Goal: Check status: Check status

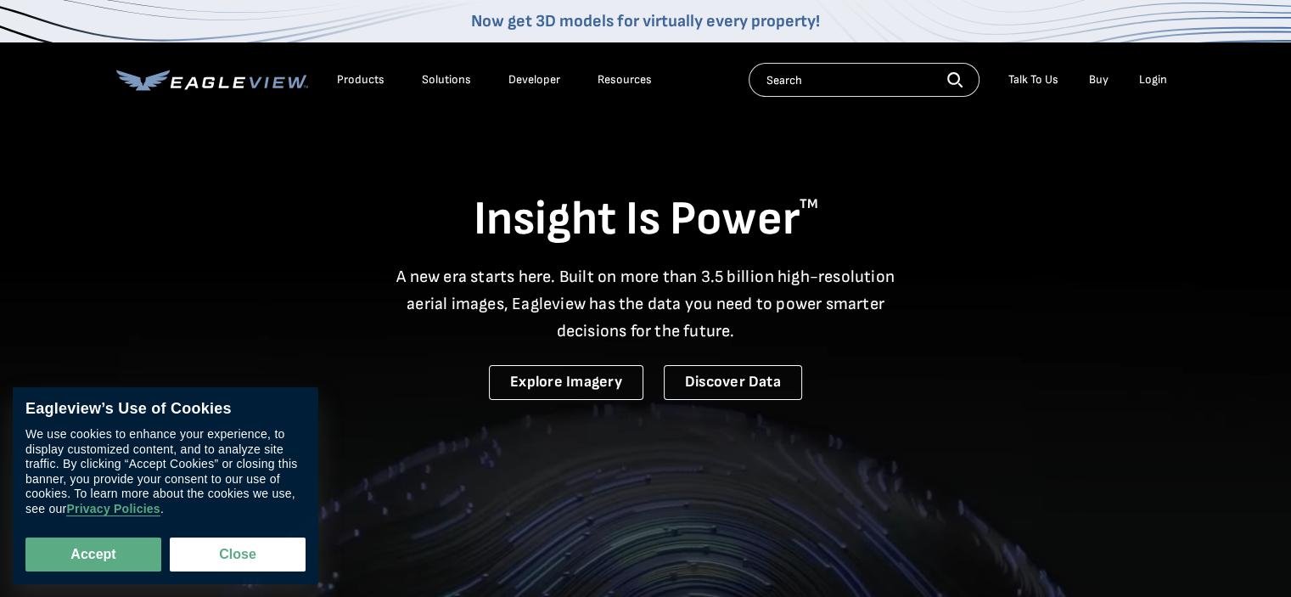
click at [1149, 76] on div "Login" at bounding box center [1153, 79] width 28 height 15
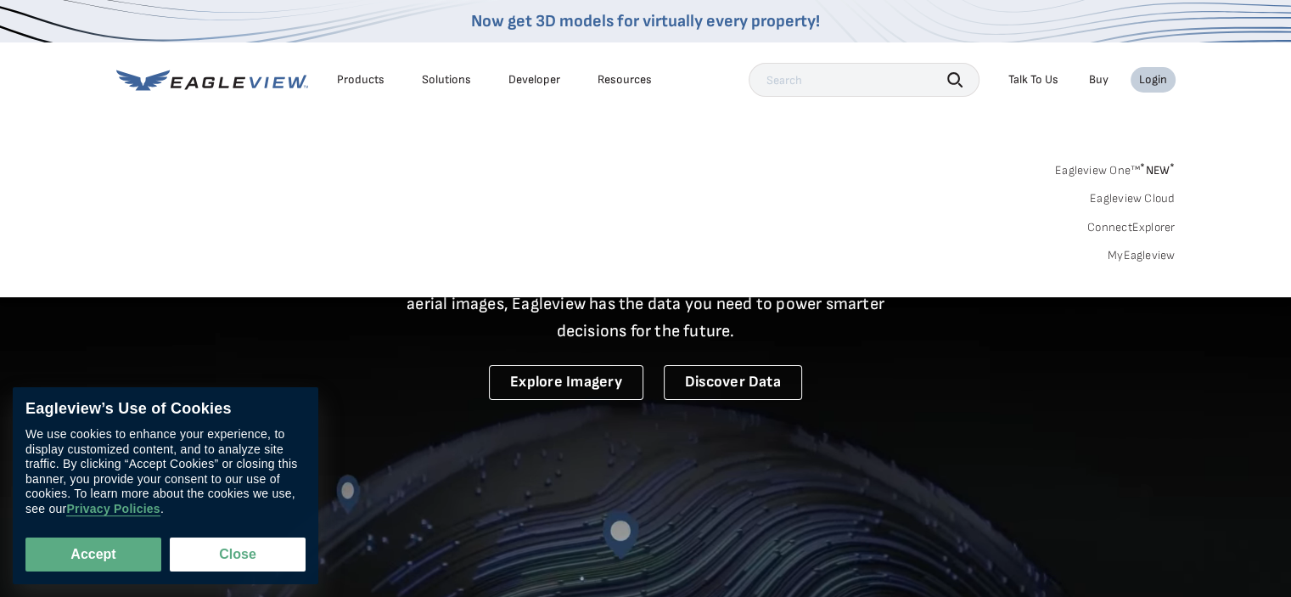
click at [1135, 252] on link "MyEagleview" at bounding box center [1141, 255] width 68 height 15
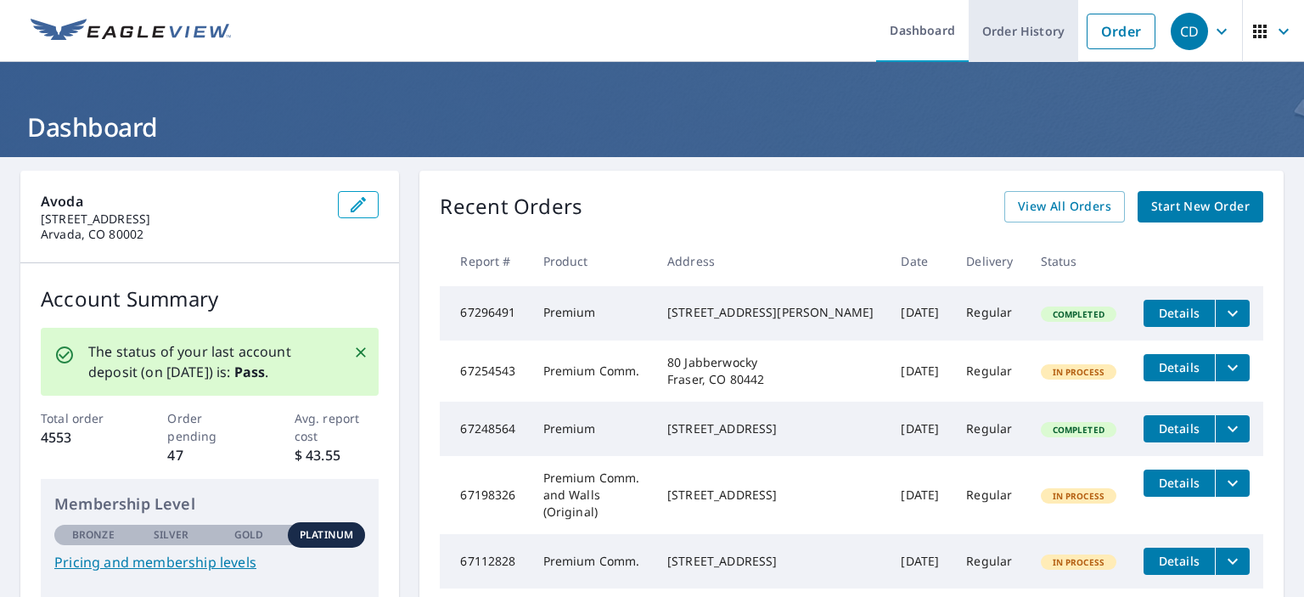
click at [1025, 34] on link "Order History" at bounding box center [1022, 31] width 109 height 62
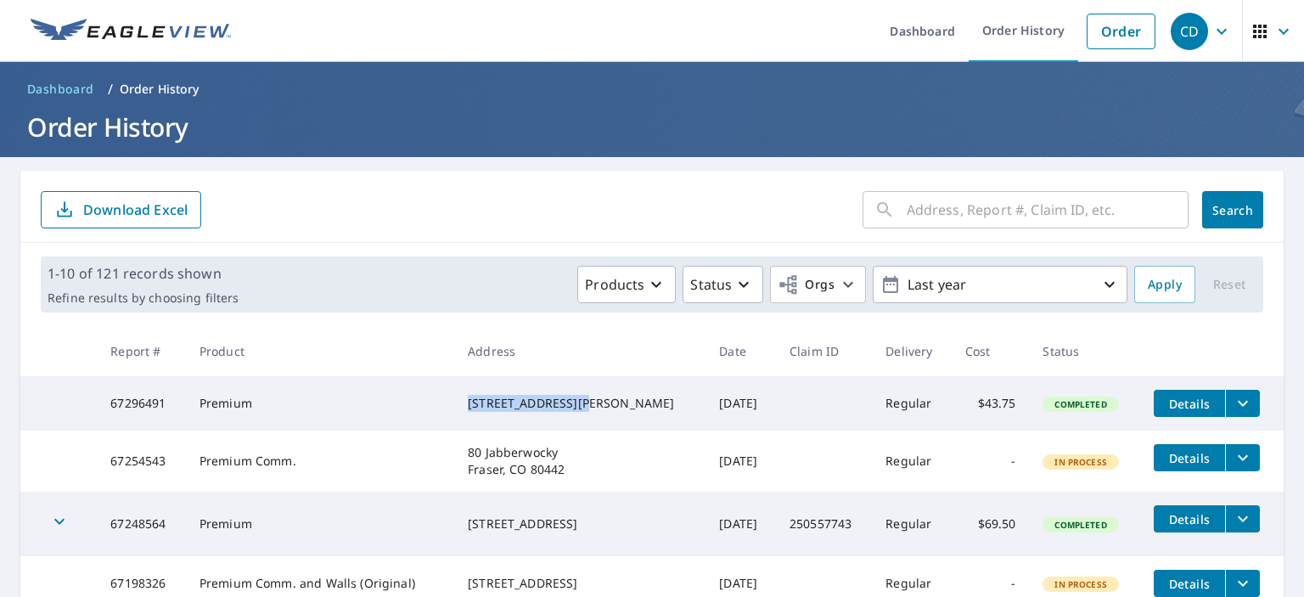
drag, startPoint x: 435, startPoint y: 396, endPoint x: 580, endPoint y: 401, distance: 146.1
click at [580, 401] on td "[STREET_ADDRESS][PERSON_NAME]" at bounding box center [579, 403] width 251 height 54
copy div "[STREET_ADDRESS]"
